Goal: Task Accomplishment & Management: Use online tool/utility

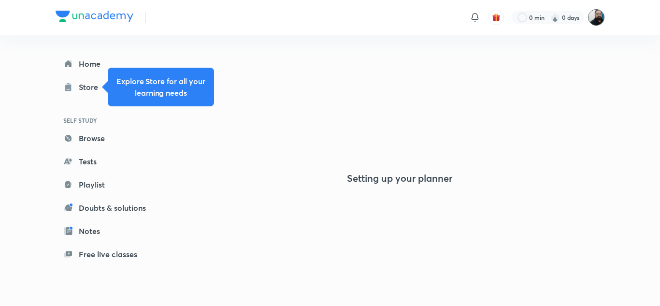
click at [599, 15] on img at bounding box center [596, 17] width 16 height 16
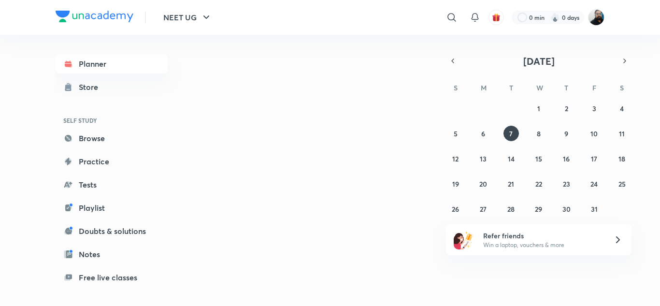
click at [595, 17] on img at bounding box center [596, 17] width 16 height 16
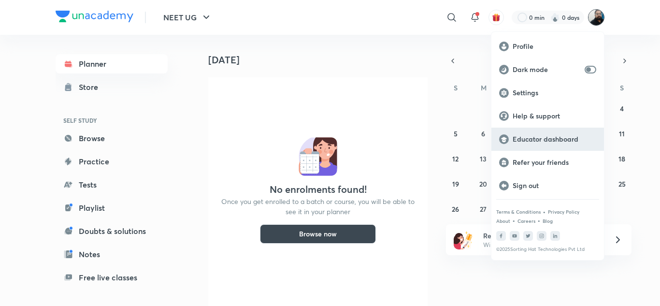
click at [545, 133] on div "Educator dashboard" at bounding box center [548, 139] width 113 height 23
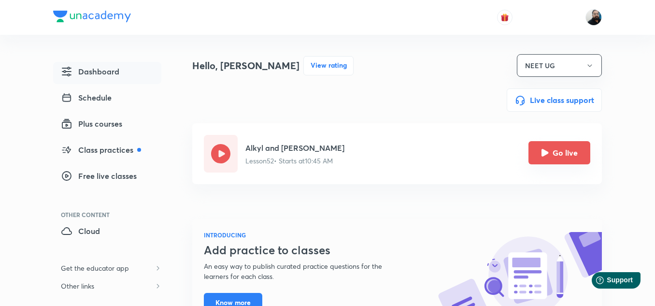
click at [547, 154] on icon "Go live" at bounding box center [545, 152] width 7 height 7
